Goal: Answer question/provide support: Answer question/provide support

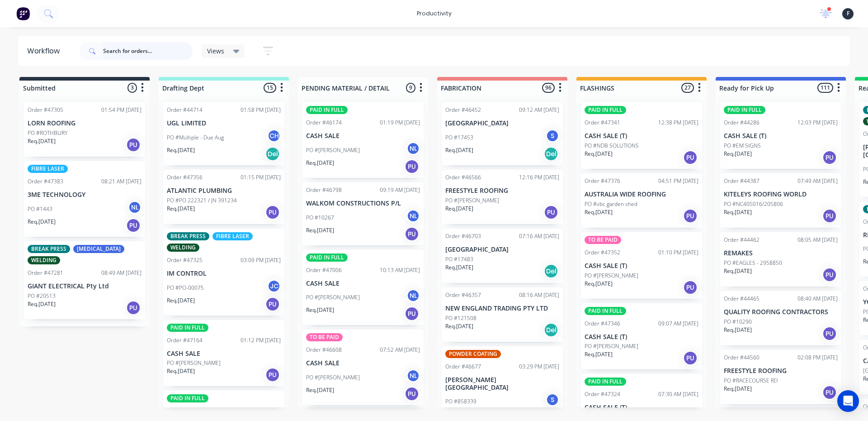
drag, startPoint x: 142, startPoint y: 47, endPoint x: 151, endPoint y: 47, distance: 9.1
click at [142, 47] on input "text" at bounding box center [148, 51] width 90 height 18
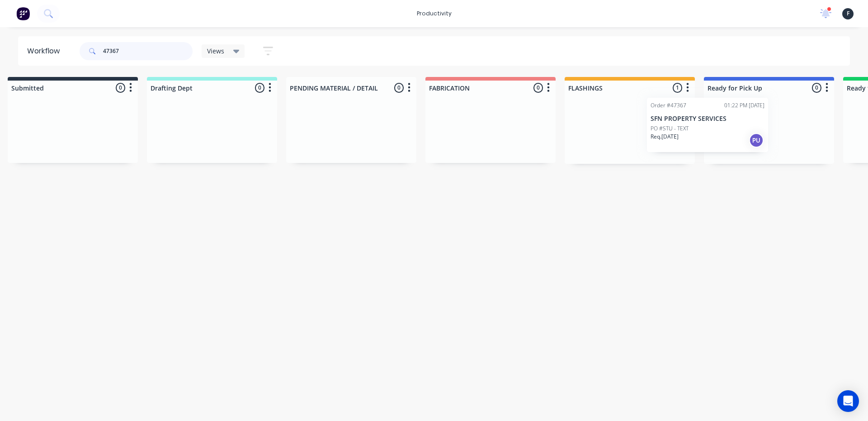
scroll to position [0, 27]
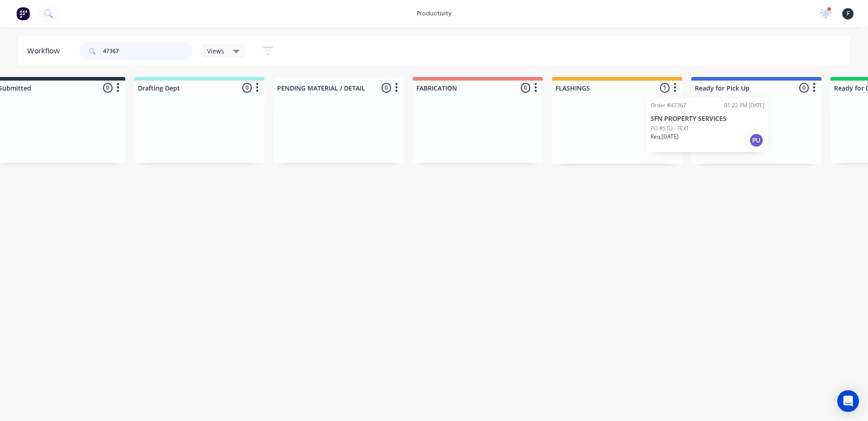
drag, startPoint x: 629, startPoint y: 144, endPoint x: 721, endPoint y: 137, distance: 92.6
click at [721, 137] on div "Submitted 0 Sort By Created date Required date Order number Customer name Most …" at bounding box center [723, 120] width 1508 height 87
type input "47367"
click at [732, 131] on div at bounding box center [754, 129] width 130 height 69
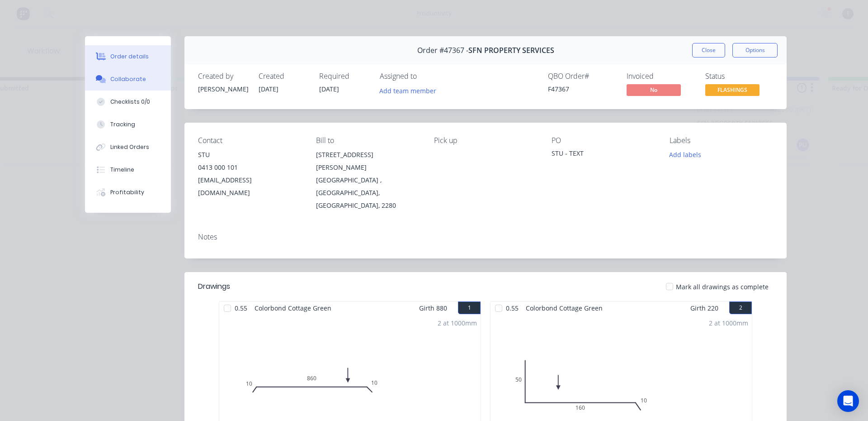
click at [99, 77] on icon at bounding box center [101, 79] width 10 height 8
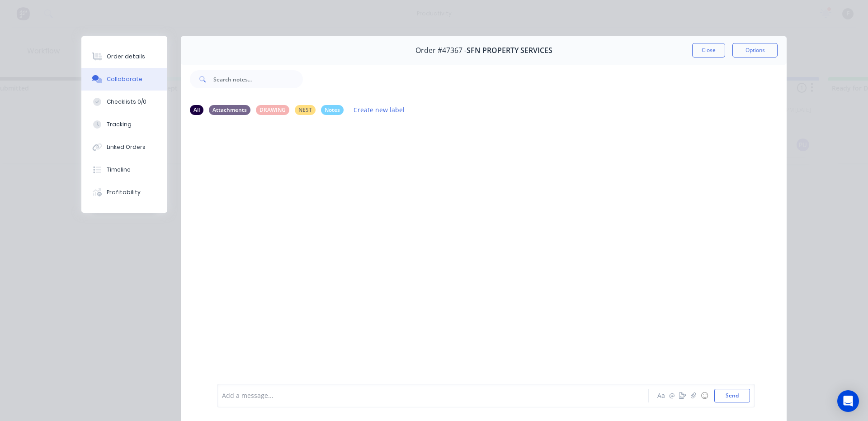
click at [279, 385] on div "Add a message... Aa @ ☺ Send" at bounding box center [486, 396] width 538 height 24
click at [284, 395] on div at bounding box center [421, 395] width 396 height 9
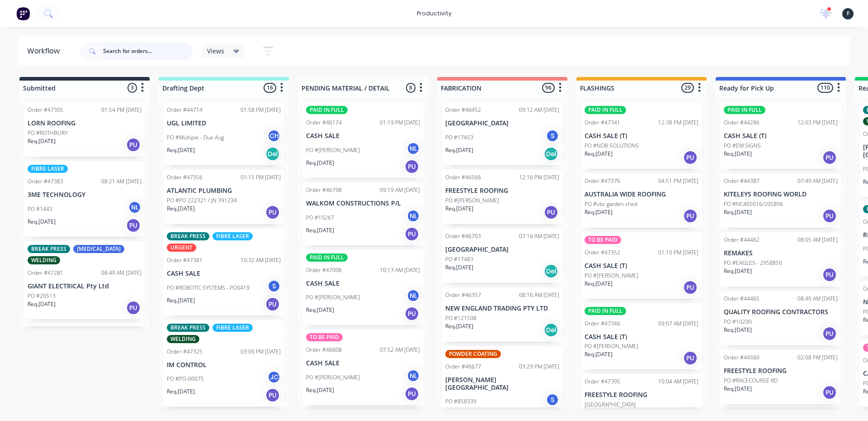
click at [116, 56] on input "text" at bounding box center [148, 51] width 90 height 18
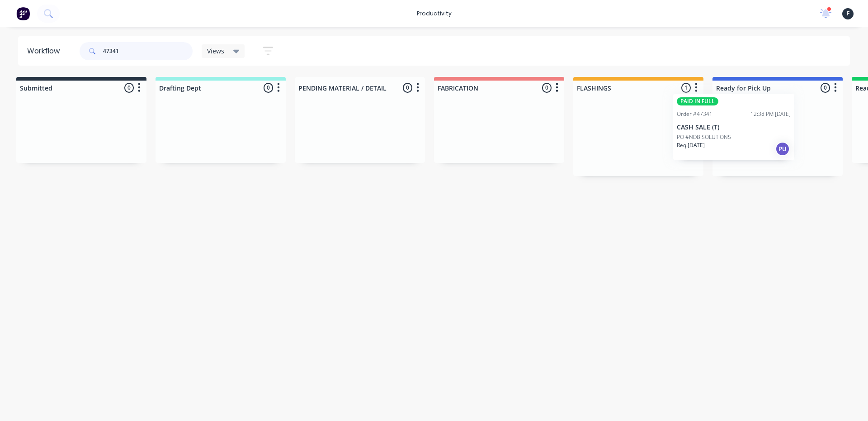
scroll to position [0, 9]
drag, startPoint x: 666, startPoint y: 134, endPoint x: 760, endPoint y: 125, distance: 95.0
click at [760, 125] on div "Submitted 0 Sort By Created date Required date Order number Customer name Most …" at bounding box center [740, 126] width 1508 height 99
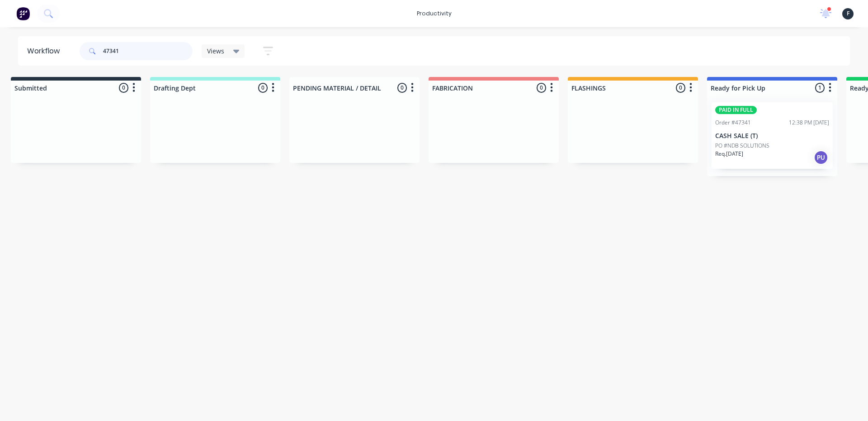
type input "47341"
click at [763, 124] on div "Order #47341 12:38 PM 28/08/25" at bounding box center [773, 123] width 114 height 8
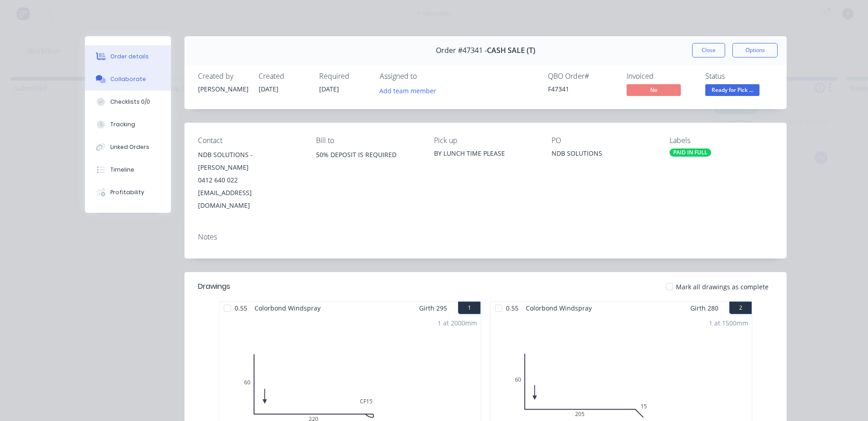
click at [137, 85] on button "Collaborate" at bounding box center [128, 79] width 86 height 23
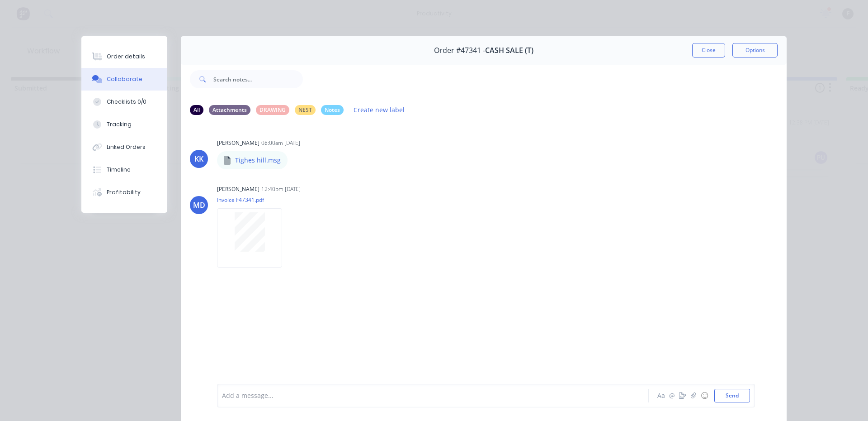
click at [365, 386] on div "Add a message... Aa @ ☺ Send" at bounding box center [486, 396] width 538 height 24
click at [365, 389] on div "Add a message..." at bounding box center [420, 396] width 396 height 14
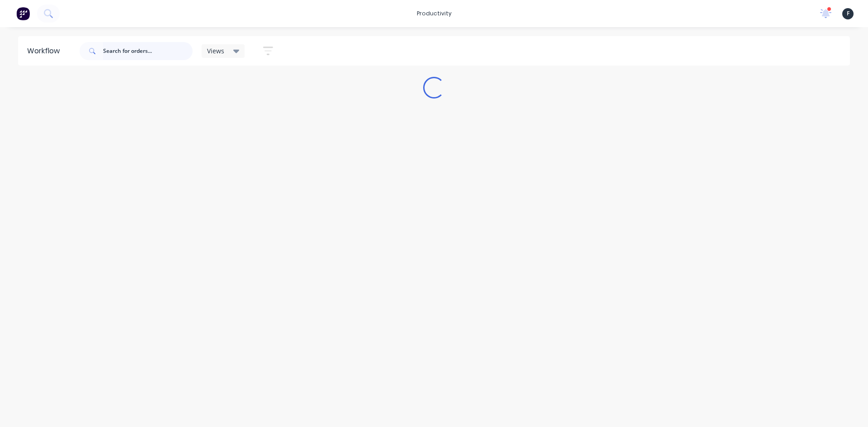
click at [126, 54] on input "text" at bounding box center [148, 51] width 90 height 18
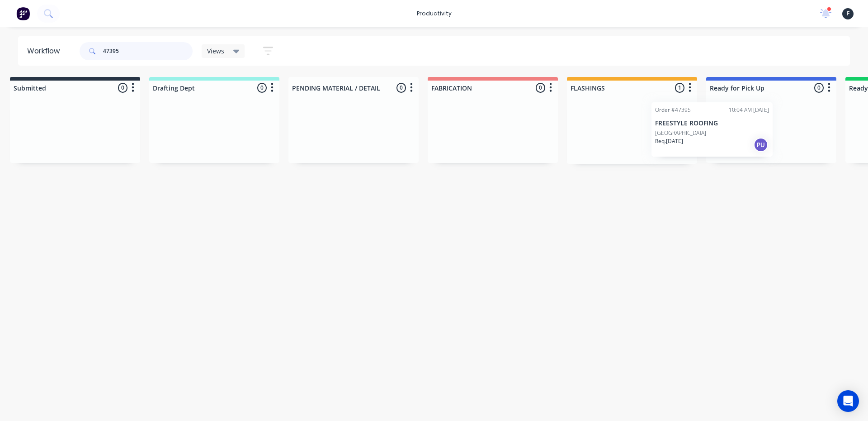
drag, startPoint x: 659, startPoint y: 144, endPoint x: 748, endPoint y: 142, distance: 89.6
click at [748, 142] on div "Submitted 0 Sort By Created date Required date Order number Customer name Most …" at bounding box center [738, 120] width 1508 height 87
type input "47395"
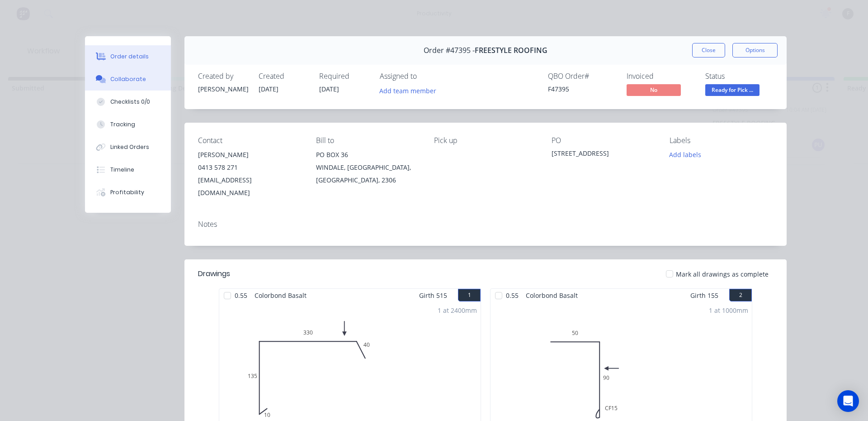
click at [121, 89] on button "Collaborate" at bounding box center [128, 79] width 86 height 23
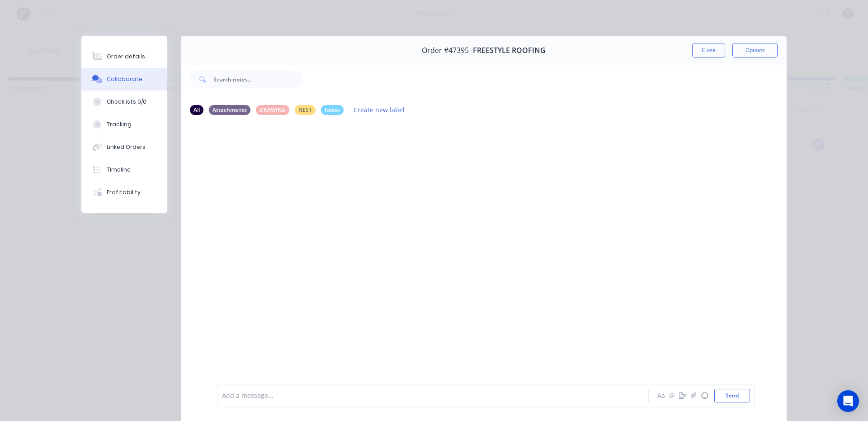
click at [276, 399] on div at bounding box center [421, 395] width 396 height 9
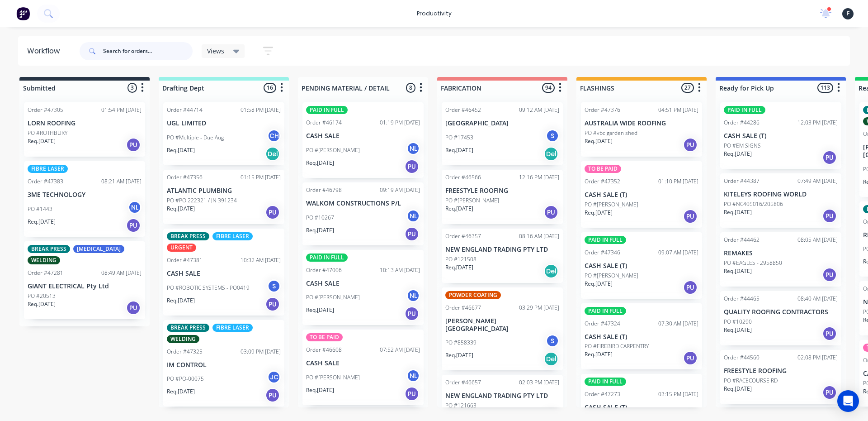
click at [129, 47] on input "text" at bounding box center [148, 51] width 90 height 18
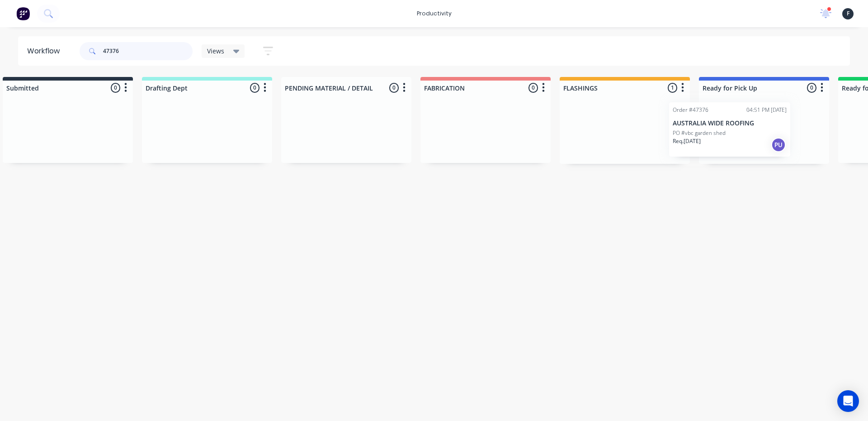
scroll to position [0, 47]
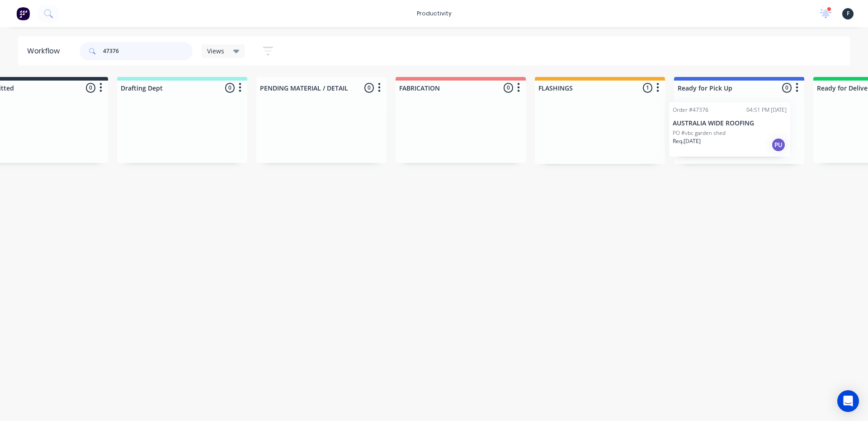
drag, startPoint x: 642, startPoint y: 132, endPoint x: 734, endPoint y: 132, distance: 92.3
click at [734, 132] on div "Submitted 0 Sort By Created date Required date Order number Customer name Most …" at bounding box center [705, 120] width 1508 height 87
type input "47376"
click at [735, 131] on div at bounding box center [734, 129] width 130 height 69
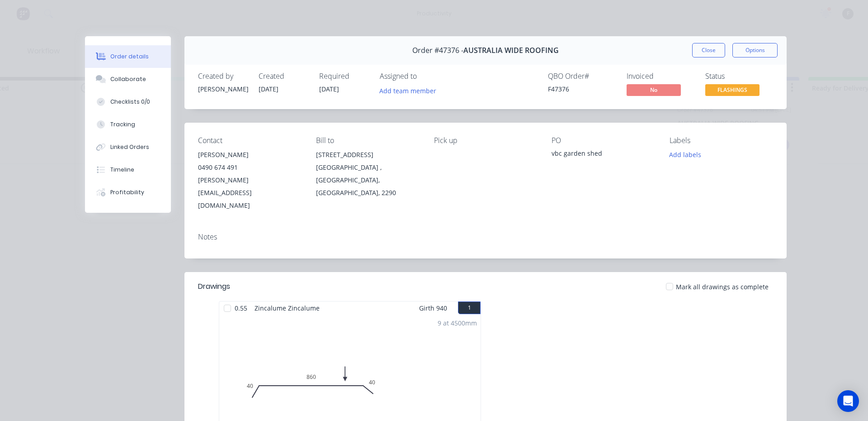
click at [110, 90] on button "Collaborate" at bounding box center [128, 79] width 86 height 23
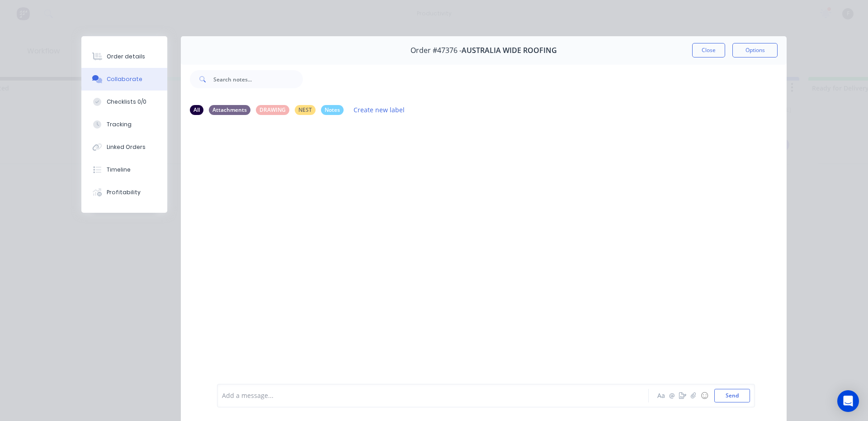
click at [277, 395] on div at bounding box center [421, 395] width 396 height 9
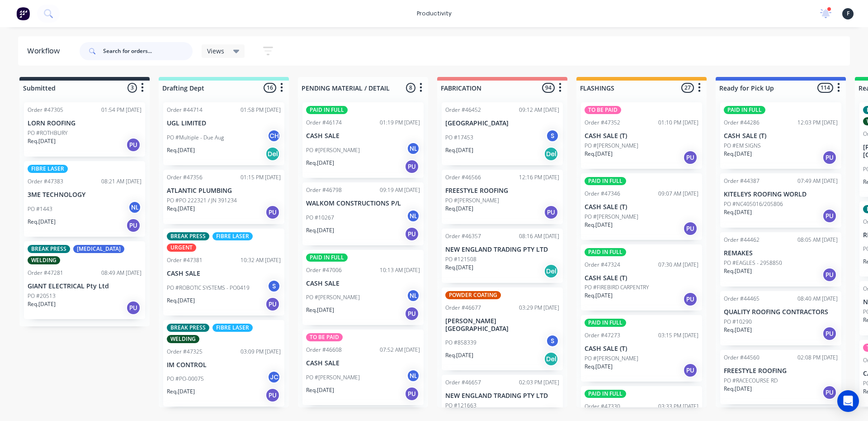
click at [113, 49] on input "text" at bounding box center [148, 51] width 90 height 18
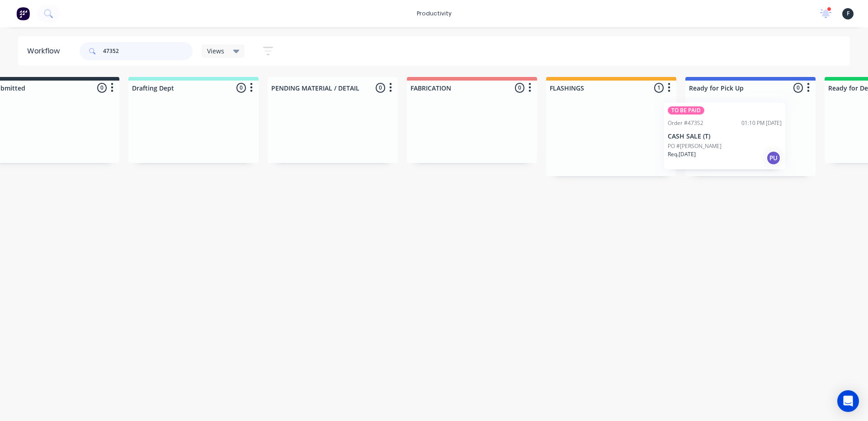
drag, startPoint x: 618, startPoint y: 149, endPoint x: 705, endPoint y: 149, distance: 86.8
click at [705, 149] on div "Submitted 0 Sort By Created date Required date Order number Customer name Most …" at bounding box center [717, 126] width 1508 height 99
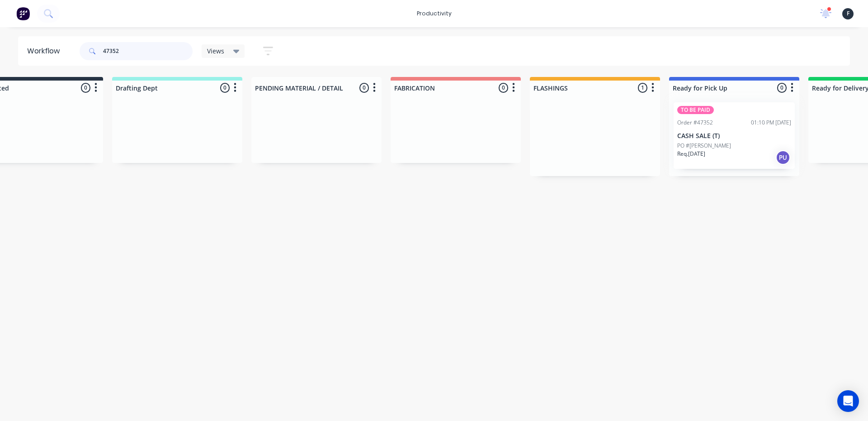
type input "47352"
click at [707, 149] on div "TO BE PAID Order #47352 01:10 PM 28/08/25 CASH SALE (T) PO #RON ROYES Req. 29/0…" at bounding box center [734, 135] width 130 height 81
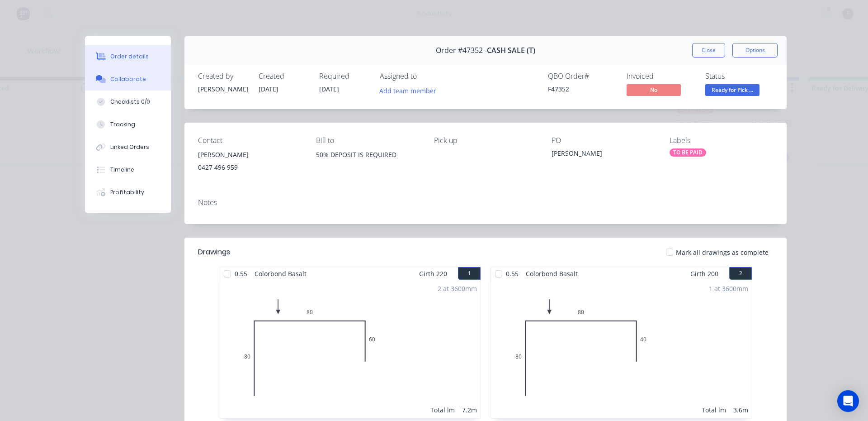
click at [109, 74] on button "Collaborate" at bounding box center [128, 79] width 86 height 23
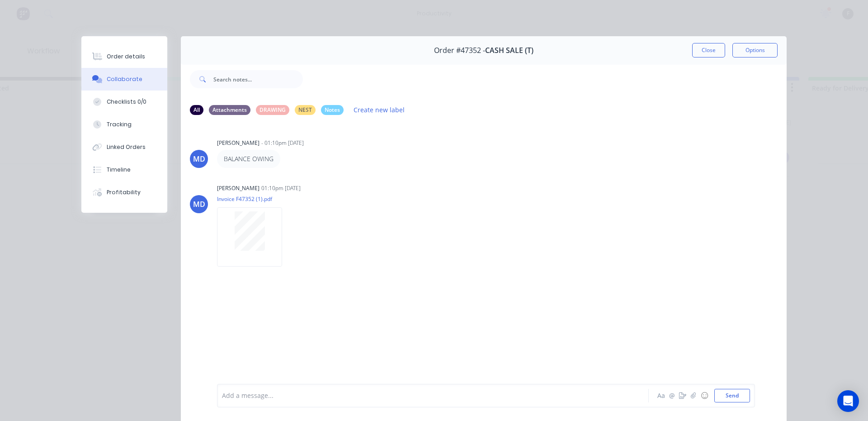
click at [270, 398] on div at bounding box center [421, 395] width 396 height 9
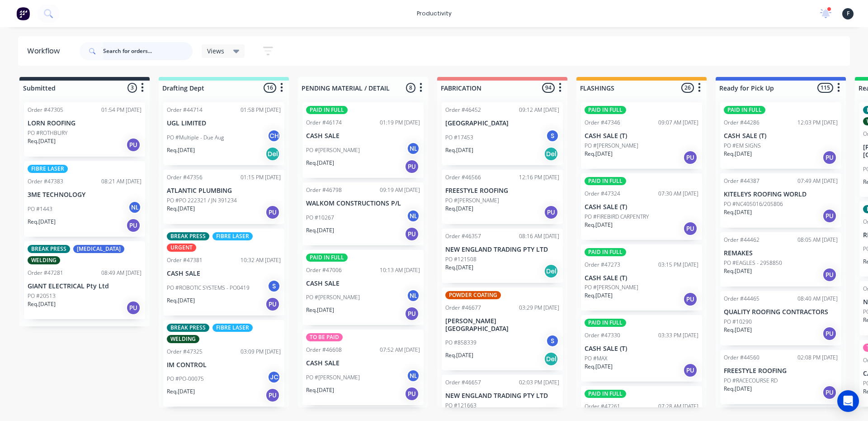
click at [120, 53] on input "text" at bounding box center [148, 51] width 90 height 18
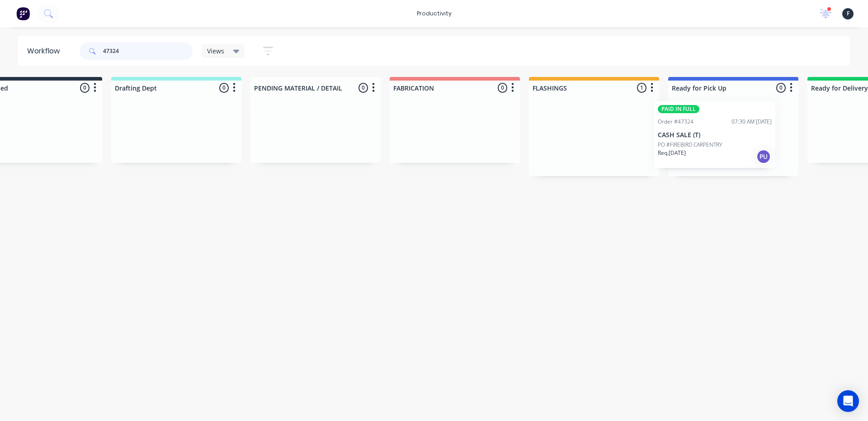
drag, startPoint x: 607, startPoint y: 144, endPoint x: 689, endPoint y: 143, distance: 82.8
click at [689, 143] on div "Submitted 0 Sort By Created date Required date Order number Customer name Most …" at bounding box center [700, 126] width 1508 height 99
type input "47324"
click at [700, 141] on div at bounding box center [731, 135] width 130 height 81
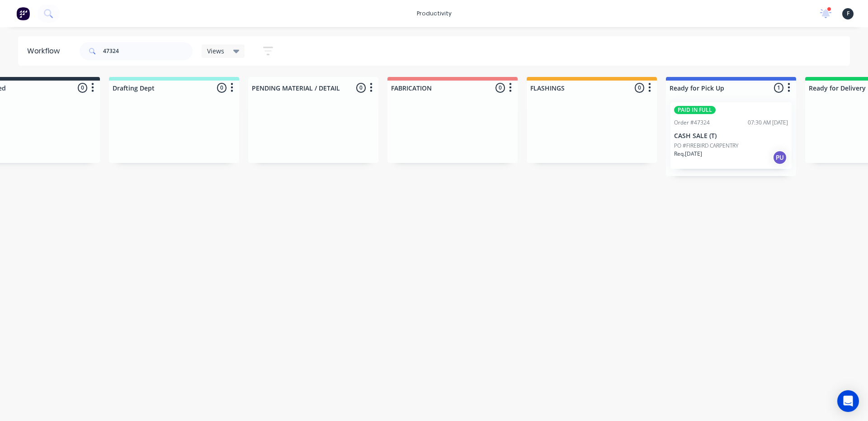
click at [714, 137] on p "CASH SALE (T)" at bounding box center [731, 136] width 114 height 8
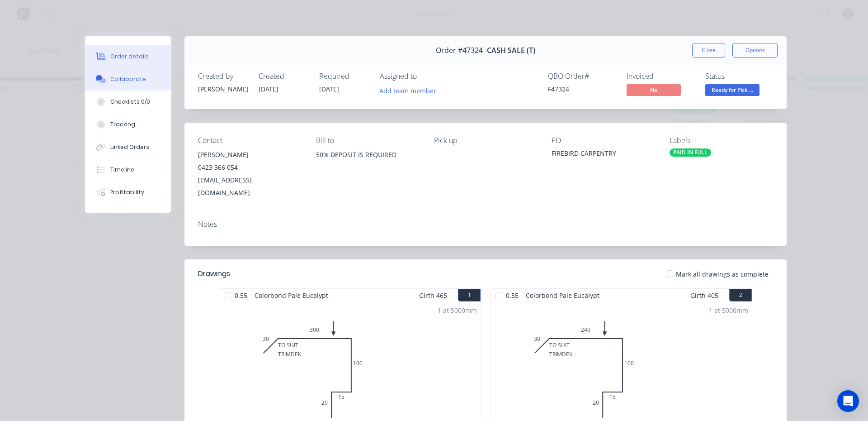
click at [110, 78] on div "Collaborate" at bounding box center [128, 79] width 36 height 8
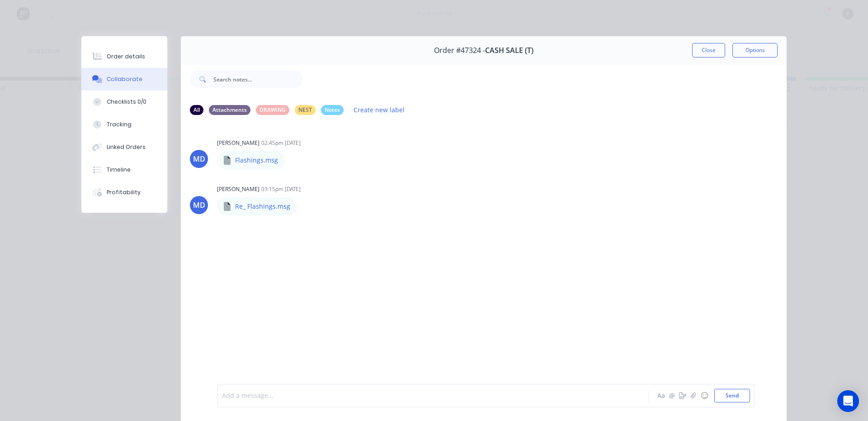
click at [315, 398] on div at bounding box center [421, 395] width 396 height 9
click at [714, 55] on button "Close" at bounding box center [709, 50] width 33 height 14
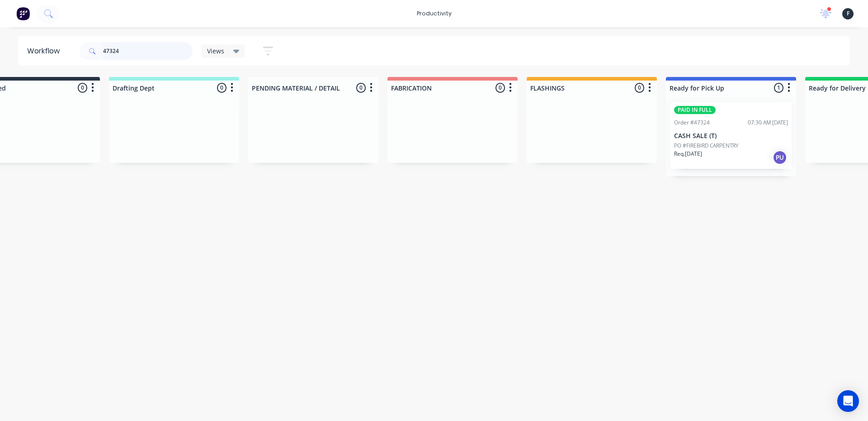
click at [156, 24] on div "productivity productivity Workflow Planner Delivery Scheduling Timesheets 1 new…" at bounding box center [384, 183] width 868 height 366
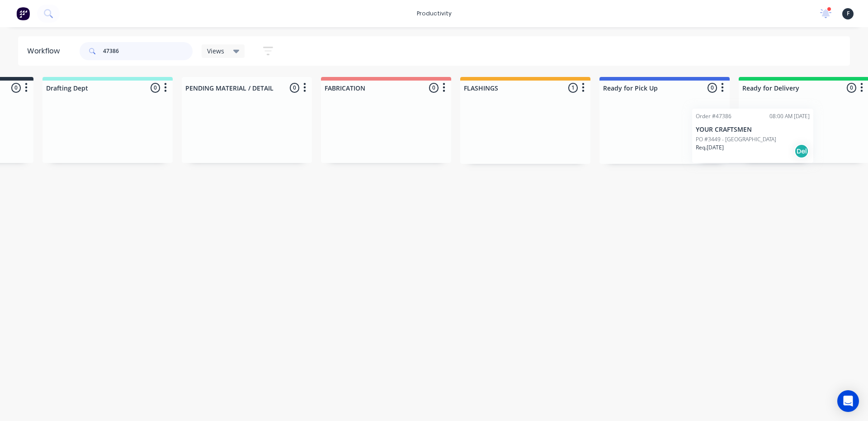
drag, startPoint x: 617, startPoint y: 129, endPoint x: 736, endPoint y: 135, distance: 119.6
click at [736, 135] on div "Submitted 0 Sort By Created date Required date Order number Customer name Most …" at bounding box center [631, 120] width 1508 height 87
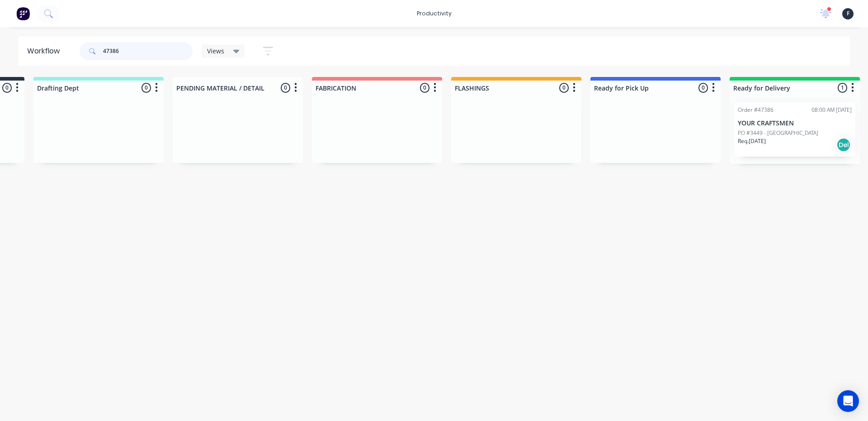
click at [157, 48] on input "47386" at bounding box center [148, 51] width 90 height 18
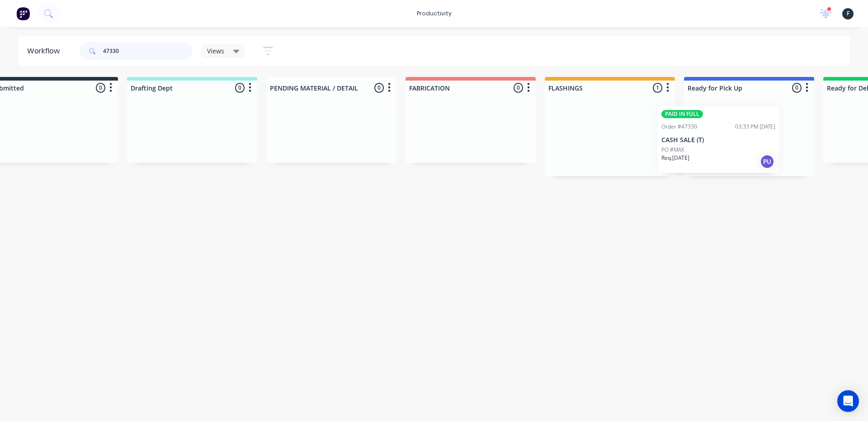
drag, startPoint x: 615, startPoint y: 146, endPoint x: 712, endPoint y: 151, distance: 97.4
click at [712, 151] on div "Submitted 0 Sort By Created date Required date Order number Customer name Most …" at bounding box center [716, 126] width 1508 height 99
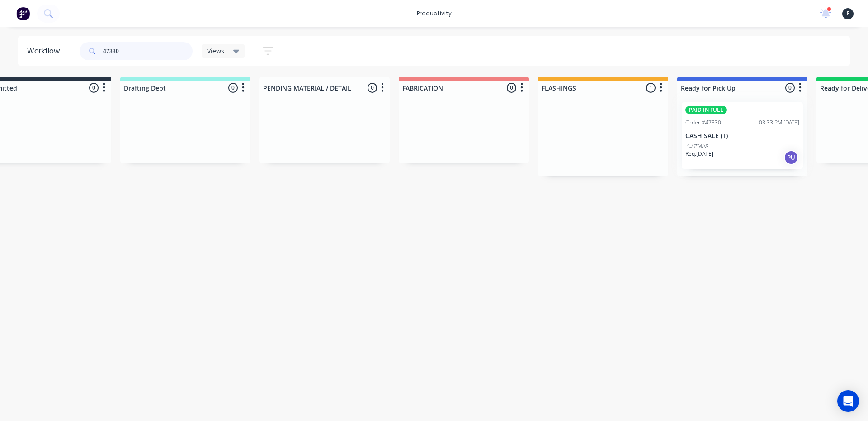
type input "47330"
drag, startPoint x: 741, startPoint y: 142, endPoint x: 697, endPoint y: 176, distance: 55.8
click at [741, 142] on div at bounding box center [743, 135] width 130 height 81
click at [727, 146] on div "PO #MAX" at bounding box center [743, 146] width 114 height 8
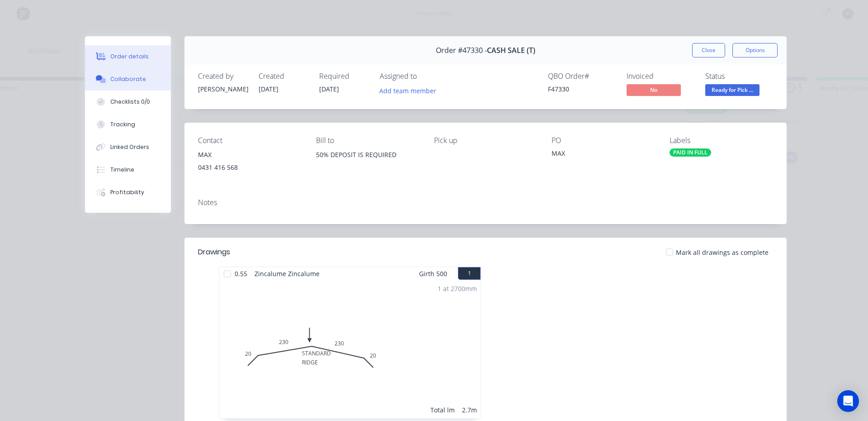
click at [126, 69] on button "Collaborate" at bounding box center [128, 79] width 86 height 23
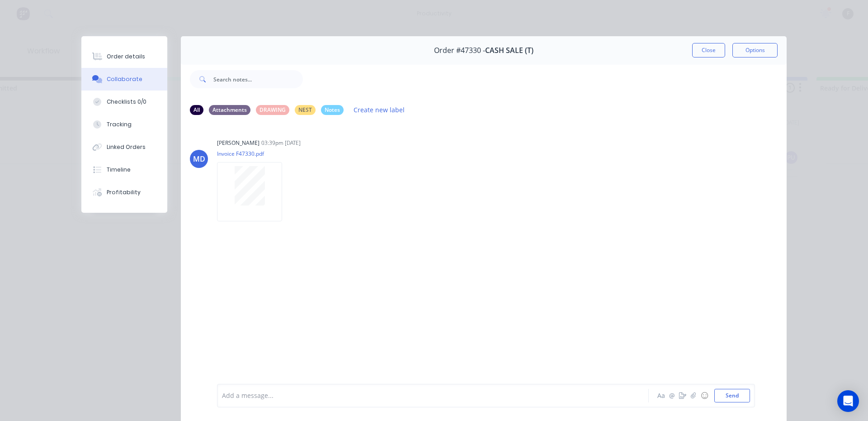
click at [283, 392] on div at bounding box center [421, 395] width 396 height 9
click at [701, 50] on button "Close" at bounding box center [709, 50] width 33 height 14
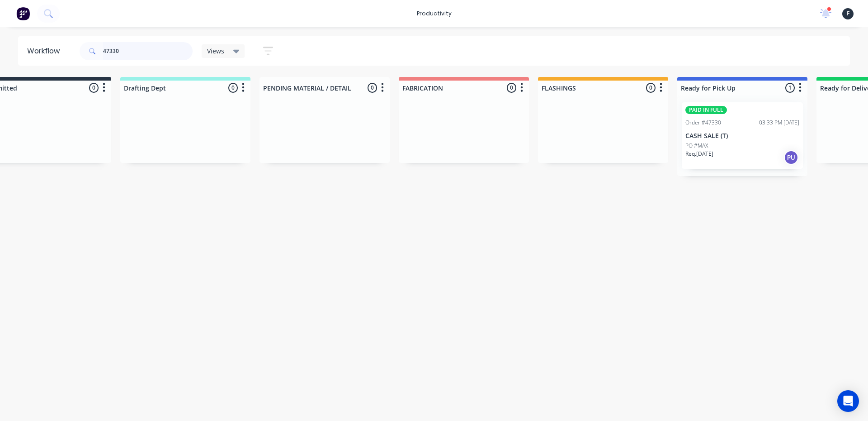
click at [142, 52] on input "47330" at bounding box center [148, 51] width 90 height 18
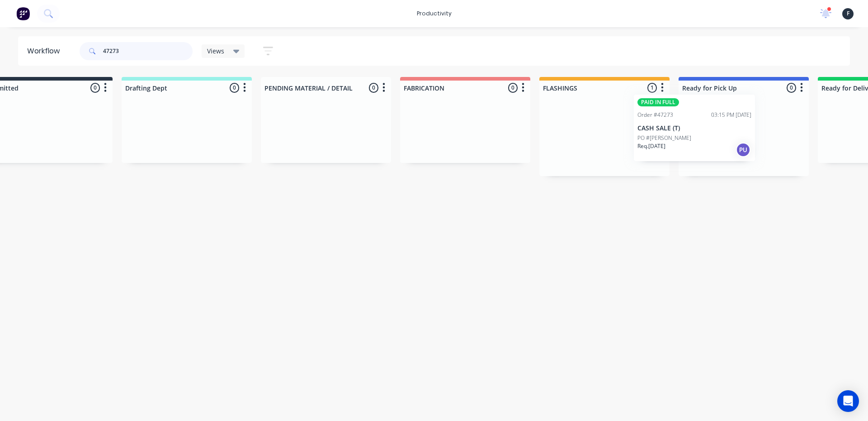
scroll to position [0, 40]
drag, startPoint x: 641, startPoint y: 153, endPoint x: 699, endPoint y: 144, distance: 58.2
click at [699, 144] on div "Submitted 0 Sort By Created date Required date Order number Customer name Most …" at bounding box center [707, 126] width 1508 height 99
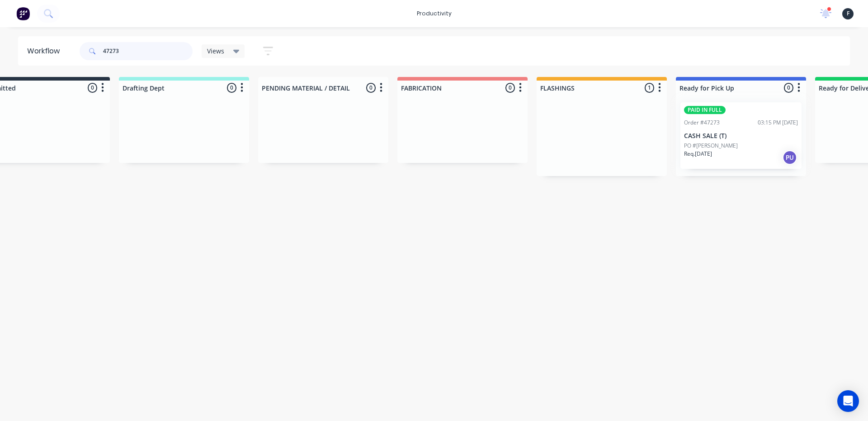
type input "47273"
click at [699, 144] on div at bounding box center [741, 135] width 130 height 81
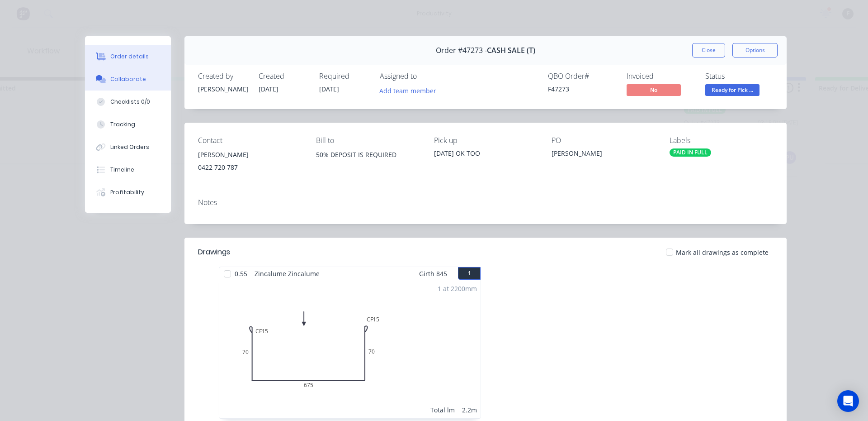
click at [100, 75] on icon at bounding box center [101, 79] width 10 height 8
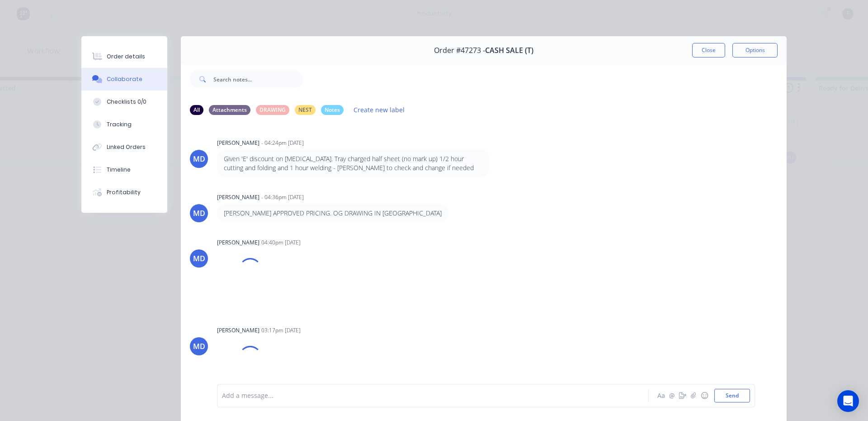
click at [246, 393] on div at bounding box center [421, 395] width 396 height 9
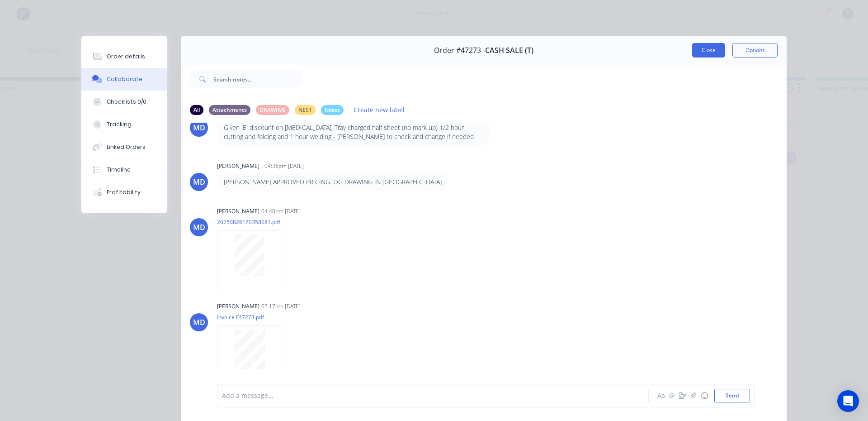
click at [702, 56] on button "Close" at bounding box center [709, 50] width 33 height 14
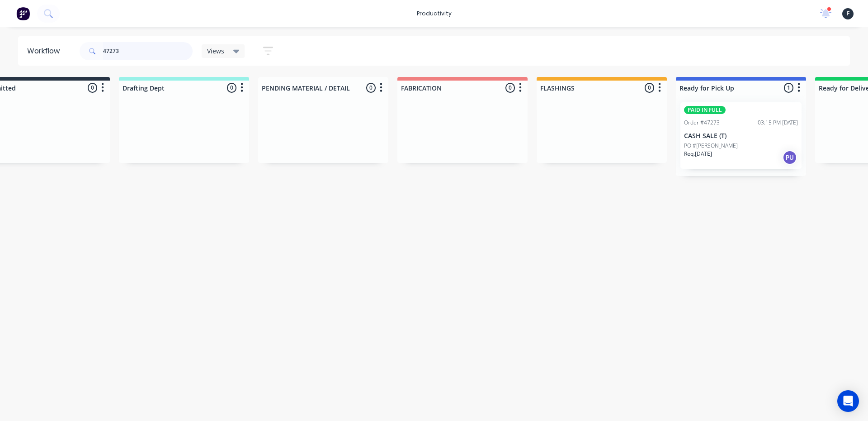
click at [148, 52] on input "47273" at bounding box center [148, 51] width 90 height 18
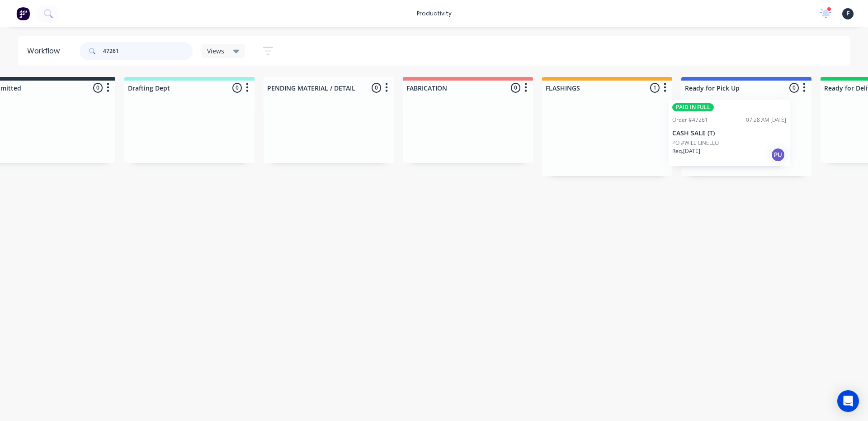
scroll to position [0, 59]
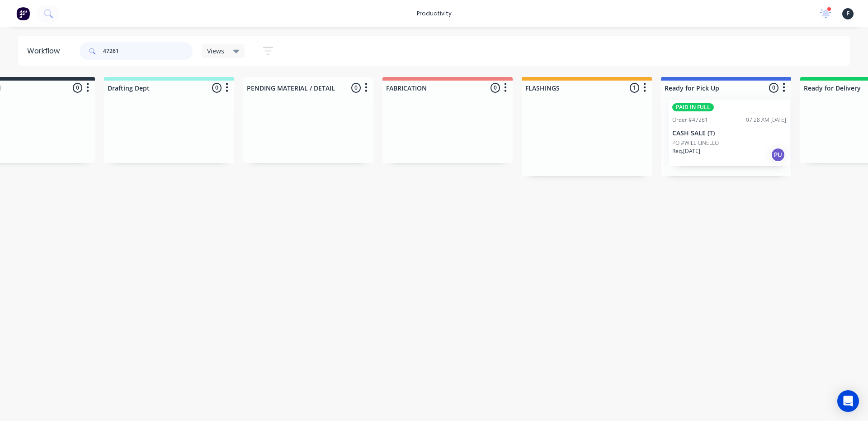
drag, startPoint x: 600, startPoint y: 161, endPoint x: 695, endPoint y: 157, distance: 94.6
click at [695, 157] on div "Submitted 0 Sort By Created date Required date Order number Customer name Most …" at bounding box center [692, 126] width 1508 height 99
type input "47261"
click at [698, 154] on div at bounding box center [722, 135] width 130 height 81
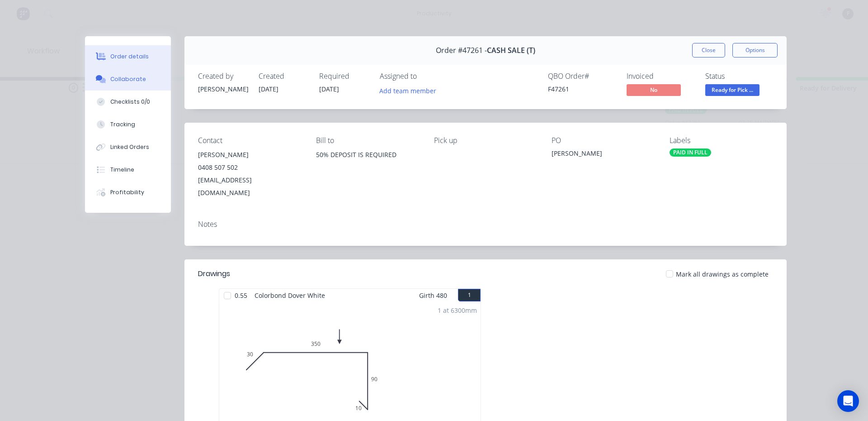
click at [97, 78] on icon at bounding box center [99, 77] width 7 height 5
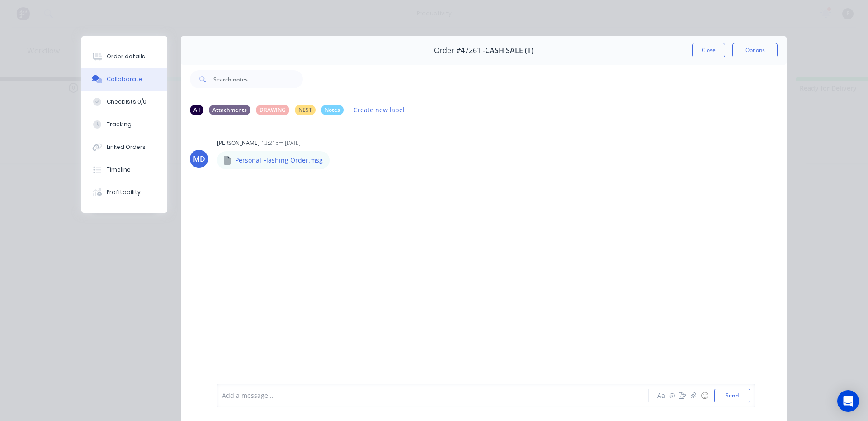
click at [289, 398] on div at bounding box center [421, 395] width 396 height 9
click at [697, 44] on button "Close" at bounding box center [709, 50] width 33 height 14
